Goal: Information Seeking & Learning: Compare options

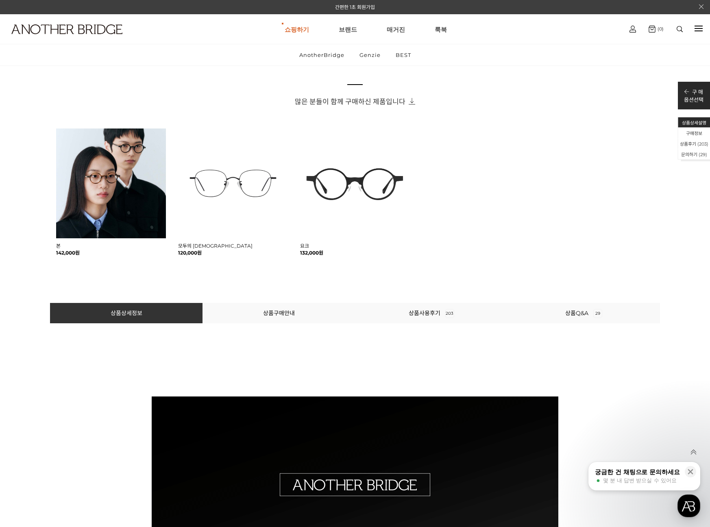
scroll to position [583, 0]
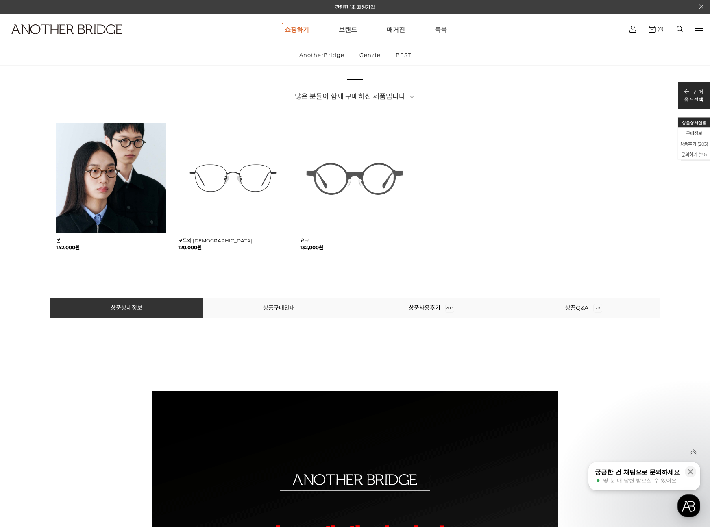
click at [388, 212] on img at bounding box center [355, 178] width 110 height 110
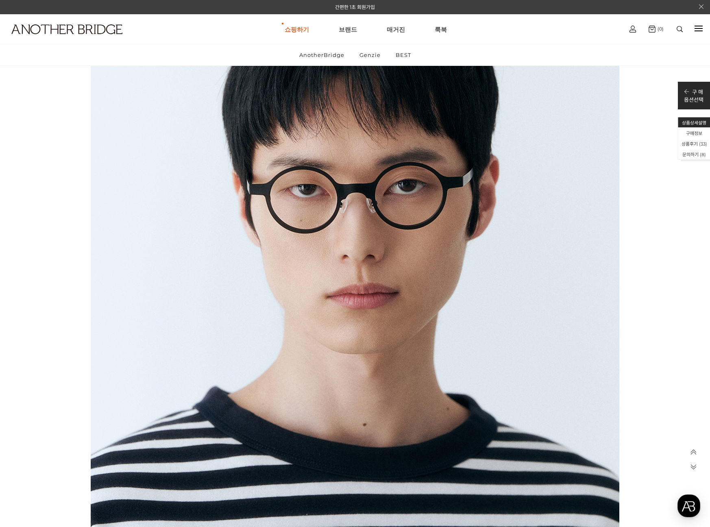
scroll to position [4625, 0]
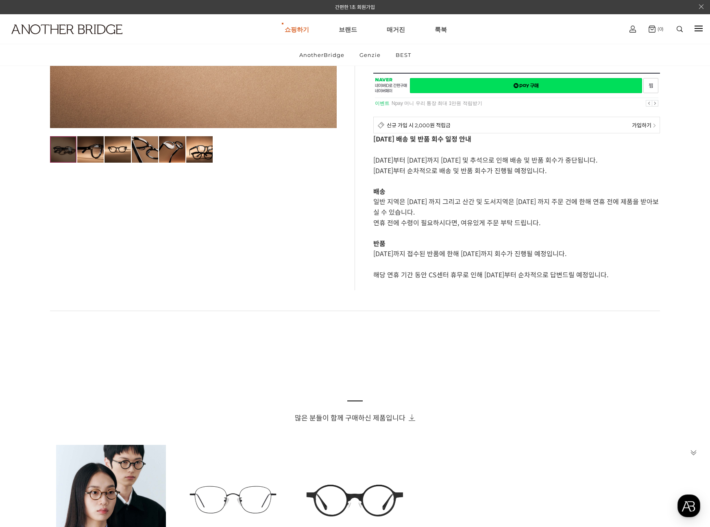
scroll to position [185, 0]
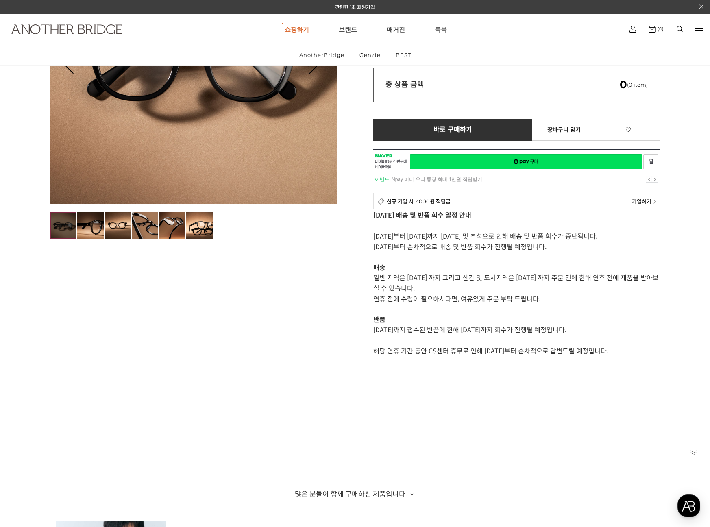
click at [79, 33] on img at bounding box center [66, 29] width 111 height 10
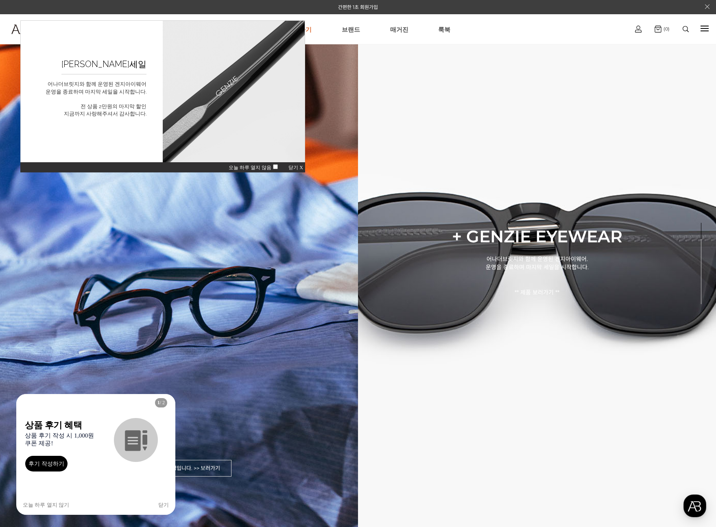
click at [301, 165] on span "닫기 X" at bounding box center [295, 168] width 15 height 6
